Goal: Task Accomplishment & Management: Manage account settings

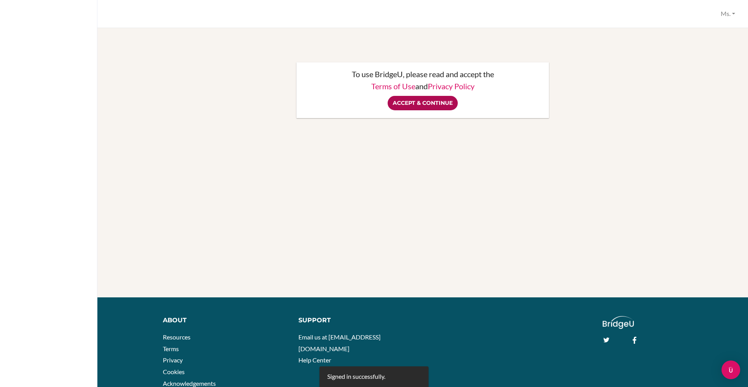
click at [427, 103] on input "Accept & Continue" at bounding box center [423, 103] width 70 height 14
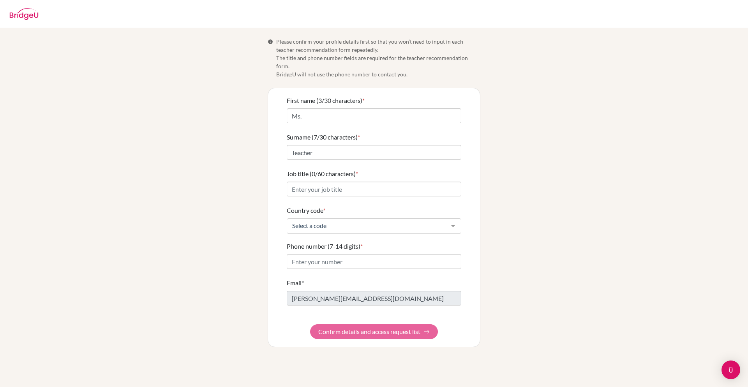
click at [300, 60] on span "Please confirm your profile details first so that you won’t need to input in ea…" at bounding box center [378, 57] width 204 height 41
click at [339, 60] on span "Please confirm your profile details first so that you won’t need to input in ea…" at bounding box center [378, 57] width 204 height 41
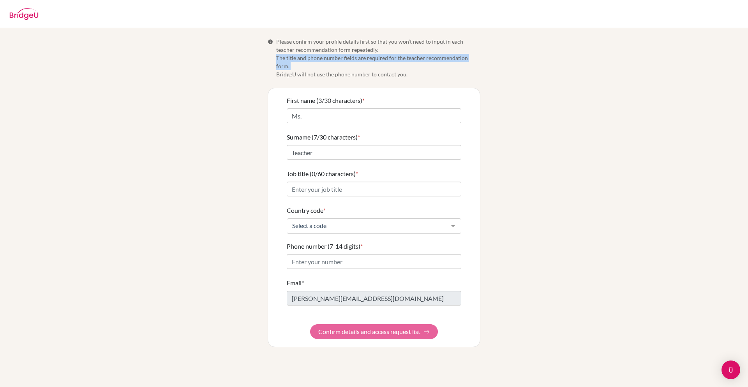
click at [339, 60] on span "Please confirm your profile details first so that you won’t need to input in ea…" at bounding box center [378, 57] width 204 height 41
click at [357, 63] on span "Please confirm your profile details first so that you won’t need to input in ea…" at bounding box center [378, 57] width 204 height 41
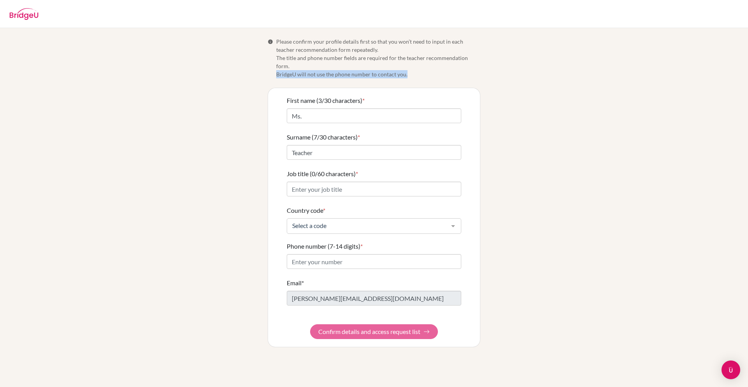
click at [357, 63] on span "Please confirm your profile details first so that you won’t need to input in ea…" at bounding box center [378, 57] width 204 height 41
click at [379, 42] on span "Please confirm your profile details first so that you won’t need to input in ea…" at bounding box center [378, 57] width 204 height 41
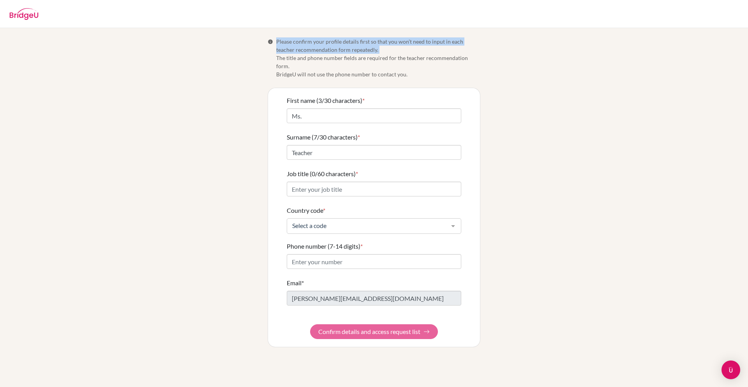
click at [379, 42] on span "Please confirm your profile details first so that you won’t need to input in ea…" at bounding box center [378, 57] width 204 height 41
click at [391, 44] on span "Please confirm your profile details first so that you won’t need to input in ea…" at bounding box center [378, 57] width 204 height 41
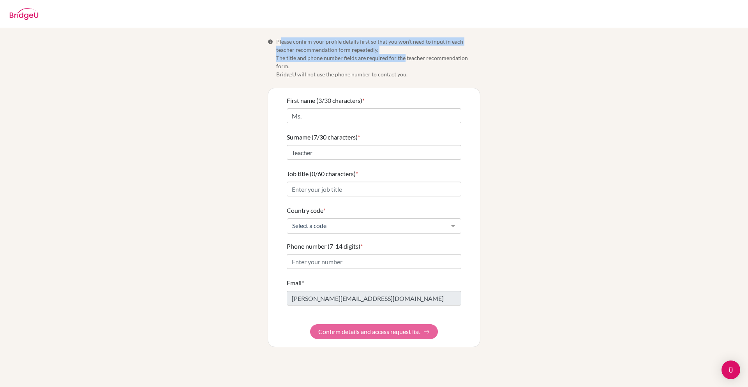
drag, startPoint x: 281, startPoint y: 43, endPoint x: 403, endPoint y: 55, distance: 122.9
click at [403, 55] on span "Please confirm your profile details first so that you won’t need to input in ea…" at bounding box center [378, 57] width 204 height 41
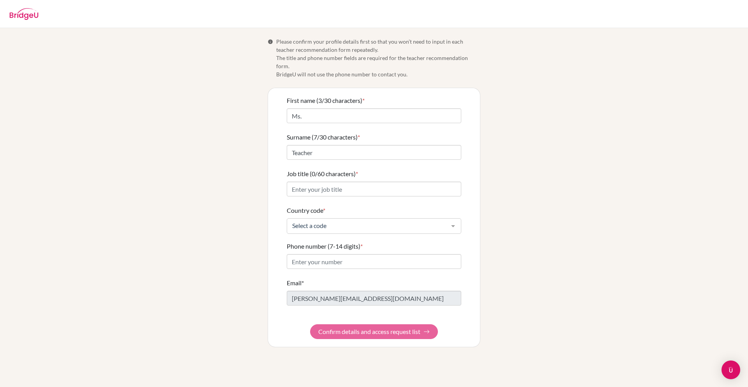
click at [416, 58] on span "Please confirm your profile details first so that you won’t need to input in ea…" at bounding box center [378, 57] width 204 height 41
click at [434, 62] on span "Please confirm your profile details first so that you won’t need to input in ea…" at bounding box center [378, 57] width 204 height 41
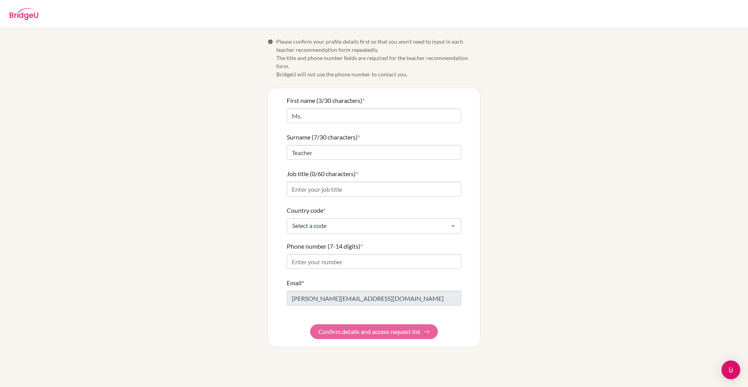
click at [425, 59] on span "Please confirm your profile details first so that you won’t need to input in ea…" at bounding box center [378, 57] width 204 height 41
click at [419, 69] on span "Please confirm your profile details first so that you won’t need to input in ea…" at bounding box center [378, 57] width 204 height 41
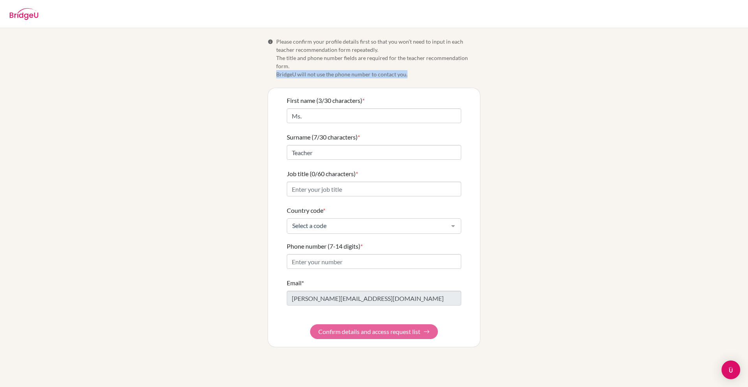
click at [419, 69] on span "Please confirm your profile details first so that you won’t need to input in ea…" at bounding box center [378, 57] width 204 height 41
click at [427, 69] on span "Please confirm your profile details first so that you won’t need to input in ea…" at bounding box center [378, 57] width 204 height 41
drag, startPoint x: 289, startPoint y: 57, endPoint x: 478, endPoint y: 65, distance: 189.9
click at [478, 65] on span "Please confirm your profile details first so that you won’t need to input in ea…" at bounding box center [378, 57] width 204 height 41
click at [448, 66] on span "Please confirm your profile details first so that you won’t need to input in ea…" at bounding box center [378, 57] width 204 height 41
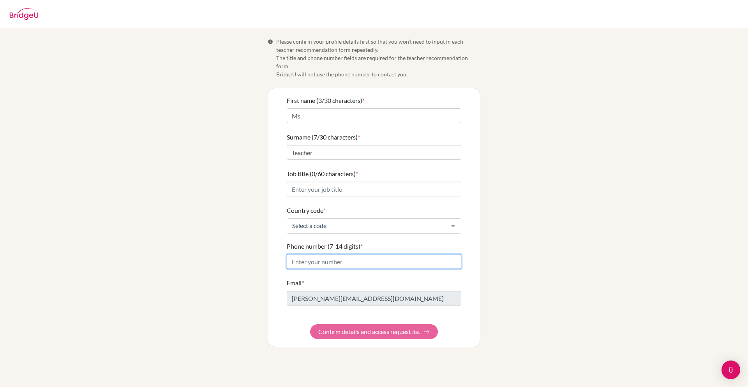
click at [369, 257] on input "Phone number (7-14 digits) *" at bounding box center [374, 261] width 175 height 15
click at [387, 242] on div "Phone number (7-14 digits) *" at bounding box center [374, 255] width 175 height 27
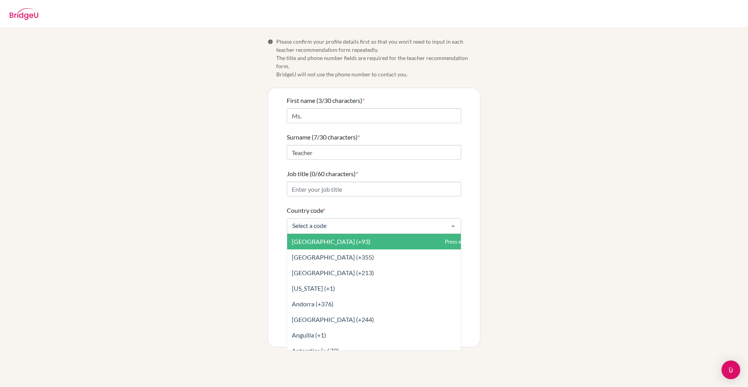
click at [396, 208] on div "Country code * [GEOGRAPHIC_DATA] (+93) [GEOGRAPHIC_DATA] (+355) [GEOGRAPHIC_DAT…" at bounding box center [374, 220] width 175 height 28
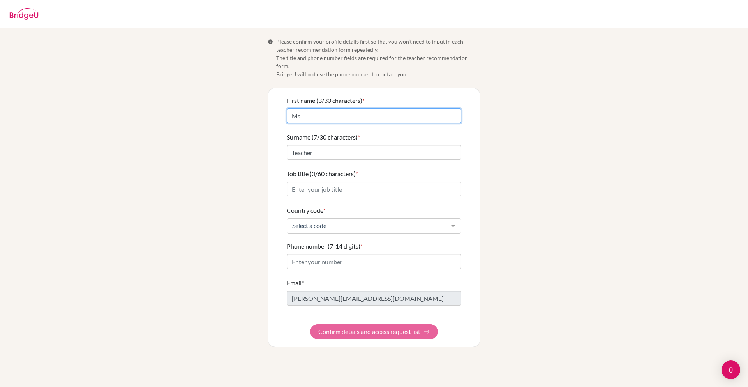
click at [356, 108] on input "Ms." at bounding box center [374, 115] width 175 height 15
click at [222, 130] on div "Info Please confirm your profile details first so that you won’t need to input …" at bounding box center [374, 192] width 444 height 310
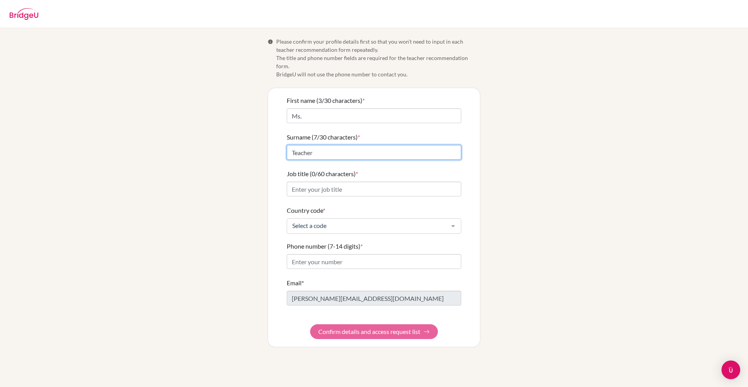
click at [307, 145] on input "Teacher" at bounding box center [374, 152] width 175 height 15
click at [255, 116] on div "Info Please confirm your profile details first so that you won’t need to input …" at bounding box center [374, 192] width 444 height 310
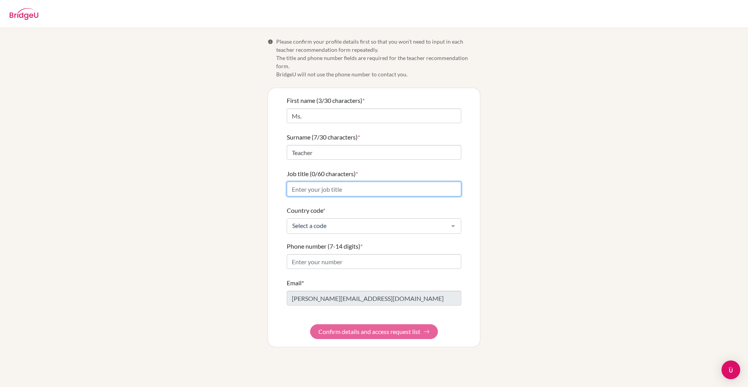
click at [313, 183] on input "Job title (0/60 characters) *" at bounding box center [374, 189] width 175 height 15
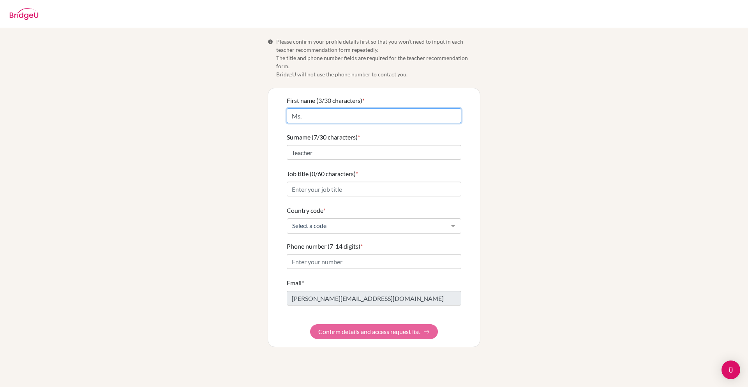
click at [322, 109] on input "Ms." at bounding box center [374, 115] width 175 height 15
type input "Ms. Rec"
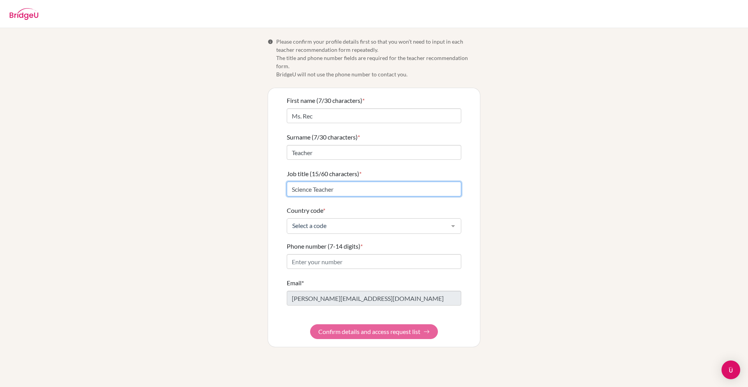
type input "Science Teacher"
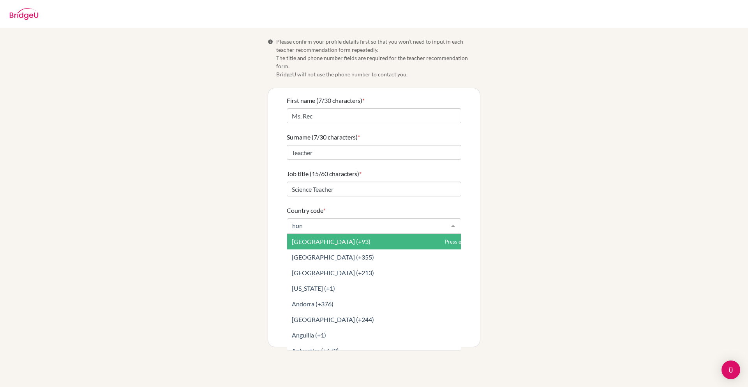
type input "hong"
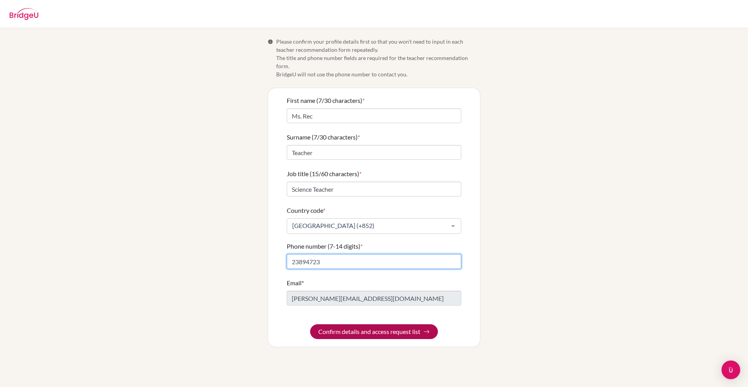
type input "23894723"
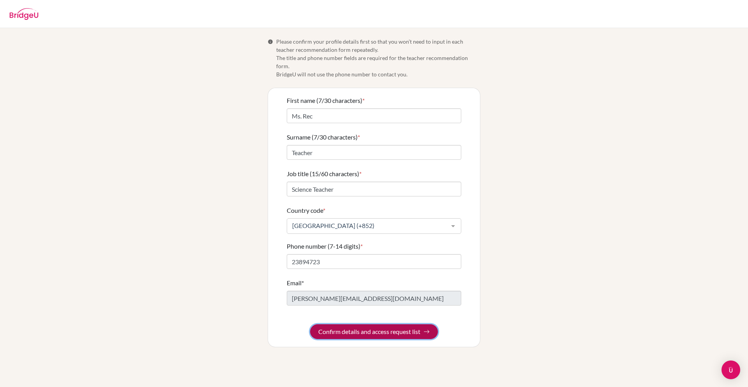
click at [346, 324] on button "Confirm details and access request list" at bounding box center [374, 331] width 128 height 15
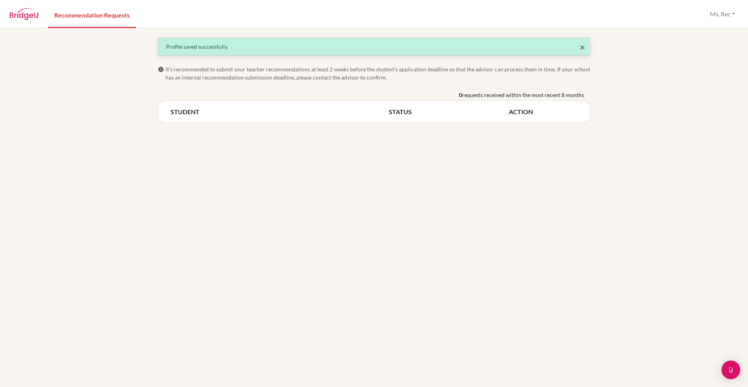
click at [583, 46] on span "×" at bounding box center [582, 46] width 5 height 11
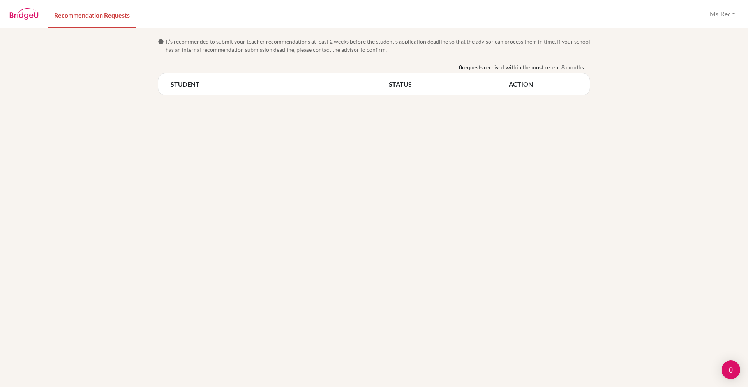
click at [525, 68] on span "requests received within the most recent 8 months" at bounding box center [523, 67] width 122 height 8
click at [531, 68] on span "requests received within the most recent 8 months" at bounding box center [523, 67] width 122 height 8
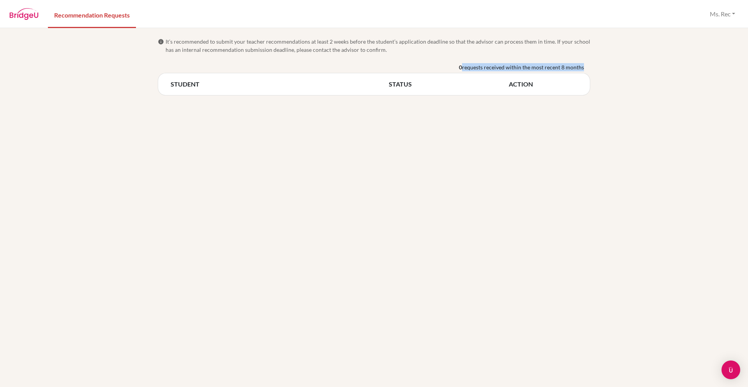
click at [531, 68] on span "requests received within the most recent 8 months" at bounding box center [523, 67] width 122 height 8
click at [540, 67] on span "requests received within the most recent 8 months" at bounding box center [523, 67] width 122 height 8
click at [495, 48] on span "It’s recommended to submit your teacher recommendations at least 2 weeks before…" at bounding box center [378, 45] width 425 height 16
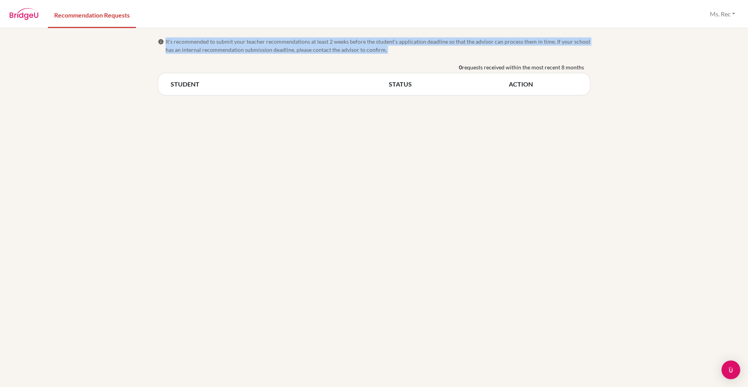
click at [495, 48] on span "It’s recommended to submit your teacher recommendations at least 2 weeks before…" at bounding box center [378, 45] width 425 height 16
click at [517, 48] on span "It’s recommended to submit your teacher recommendations at least 2 weeks before…" at bounding box center [378, 45] width 425 height 16
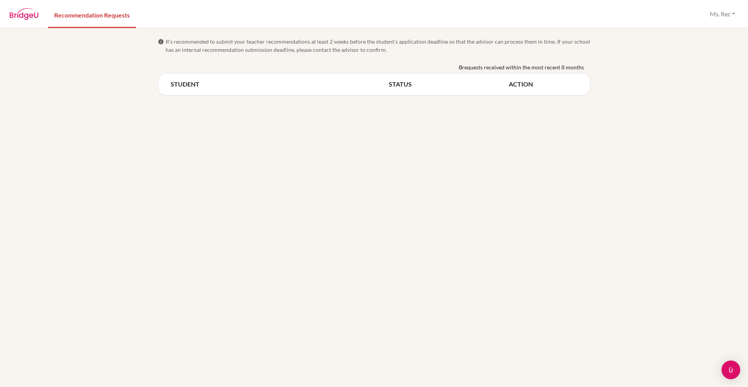
click at [471, 67] on span "requests received within the most recent 8 months" at bounding box center [523, 67] width 122 height 8
drag, startPoint x: 500, startPoint y: 67, endPoint x: 483, endPoint y: 65, distance: 16.9
click at [500, 67] on span "requests received within the most recent 8 months" at bounding box center [523, 67] width 122 height 8
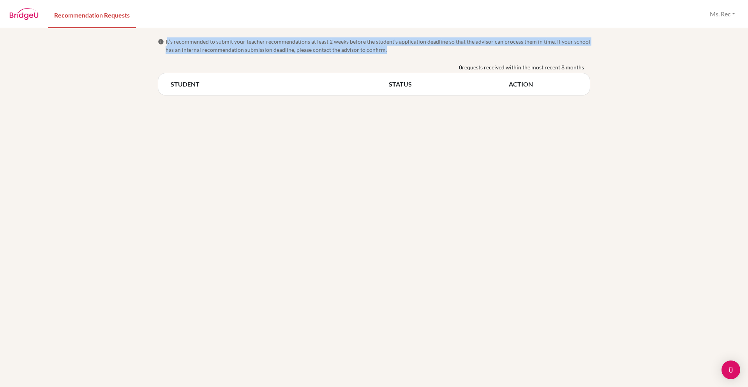
drag, startPoint x: 168, startPoint y: 41, endPoint x: 460, endPoint y: 48, distance: 292.6
click at [457, 48] on span "It’s recommended to submit your teacher recommendations at least 2 weeks before…" at bounding box center [378, 45] width 425 height 16
click at [512, 48] on span "It’s recommended to submit your teacher recommendations at least 2 weeks before…" at bounding box center [378, 45] width 425 height 16
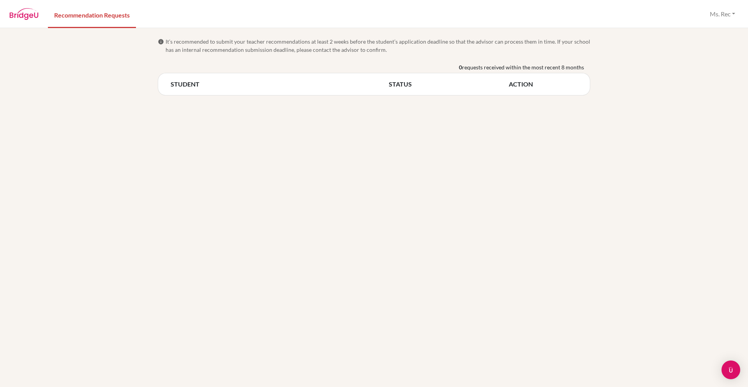
click at [512, 48] on span "It’s recommended to submit your teacher recommendations at least 2 weeks before…" at bounding box center [378, 45] width 425 height 16
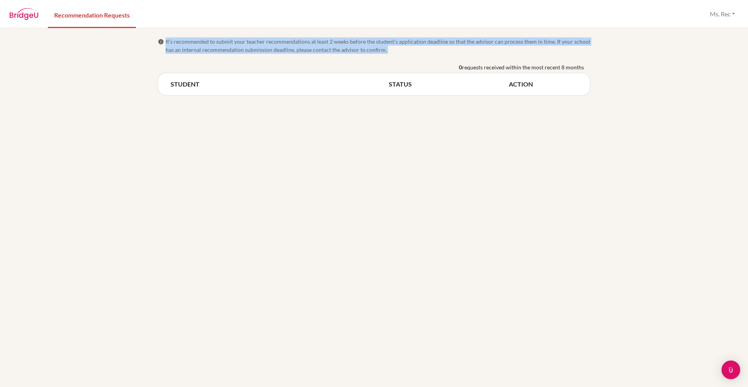
click at [512, 48] on span "It’s recommended to submit your teacher recommendations at least 2 weeks before…" at bounding box center [378, 45] width 425 height 16
click at [541, 50] on span "It’s recommended to submit your teacher recommendations at least 2 weeks before…" at bounding box center [378, 45] width 425 height 16
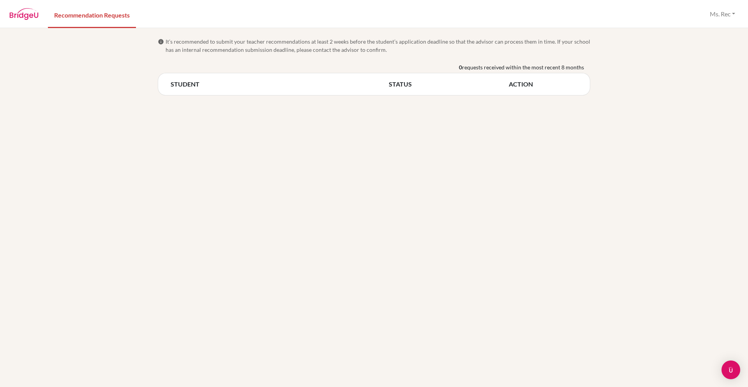
click at [541, 50] on span "It’s recommended to submit your teacher recommendations at least 2 weeks before…" at bounding box center [378, 45] width 425 height 16
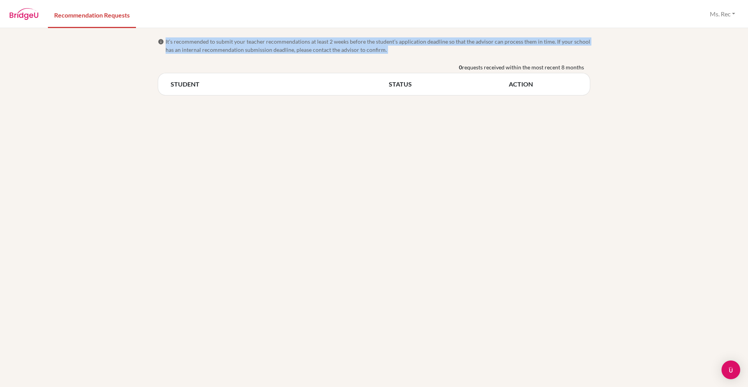
click at [541, 50] on span "It’s recommended to submit your teacher recommendations at least 2 weeks before…" at bounding box center [378, 45] width 425 height 16
click at [570, 52] on span "It’s recommended to submit your teacher recommendations at least 2 weeks before…" at bounding box center [378, 45] width 425 height 16
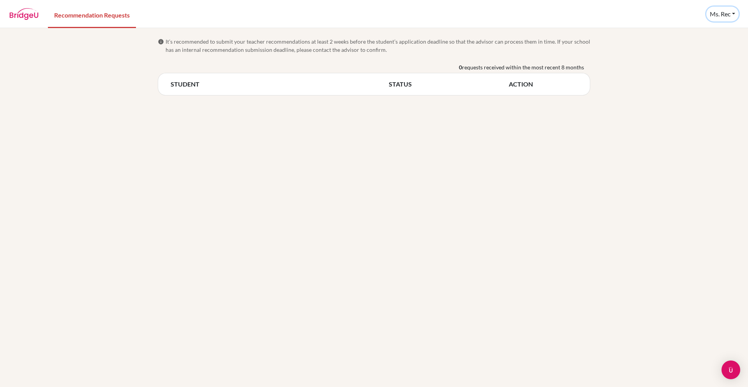
click at [728, 16] on button "Ms. Rec" at bounding box center [722, 14] width 32 height 15
click at [710, 28] on link "Profile" at bounding box center [715, 32] width 62 height 12
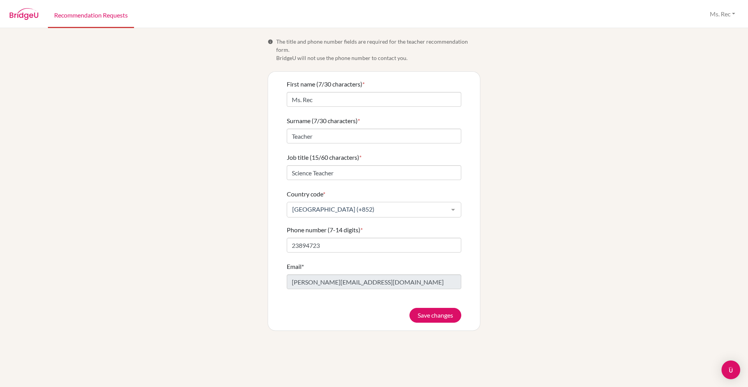
click at [80, 18] on link "Recommendation Requests" at bounding box center [91, 14] width 86 height 27
